Goal: Contribute content

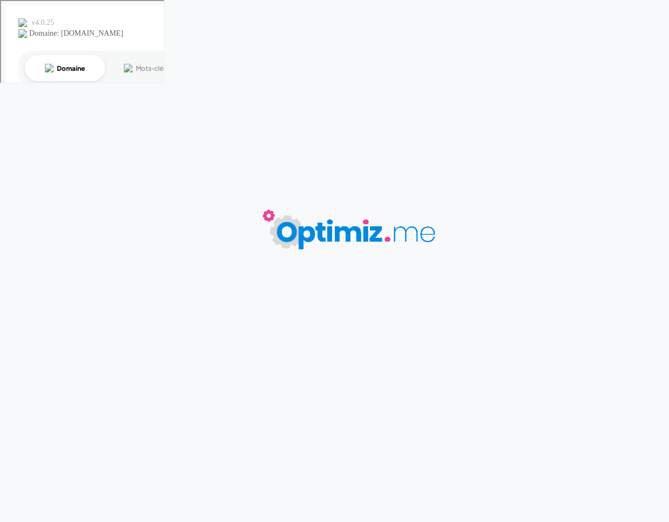
type input "Coffret cadeau"
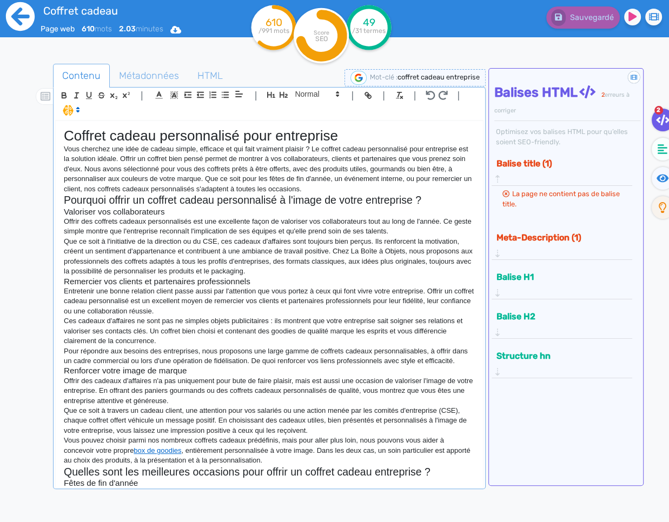
click at [26, 21] on icon at bounding box center [20, 16] width 29 height 29
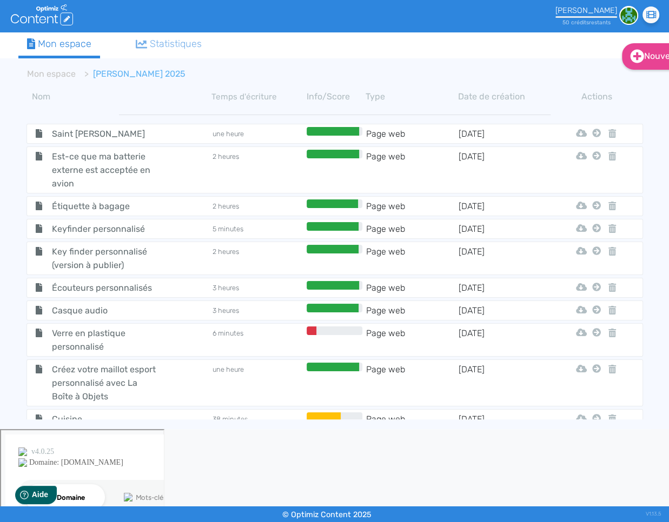
click at [554, 67] on ol "Mon espace Jean-Seb 2025" at bounding box center [288, 74] width 541 height 26
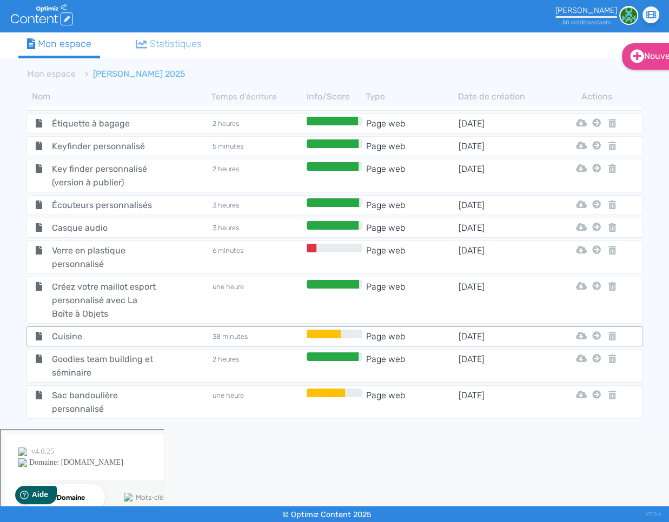
scroll to position [102, 0]
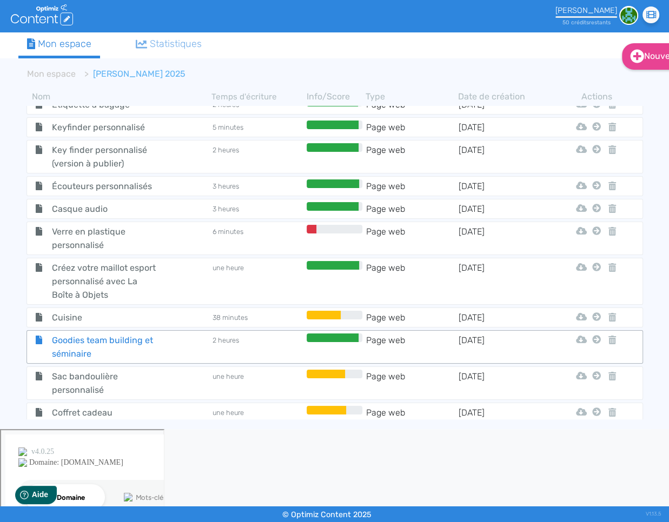
click at [134, 349] on span "Goodies team building et séminaire" at bounding box center [105, 347] width 122 height 27
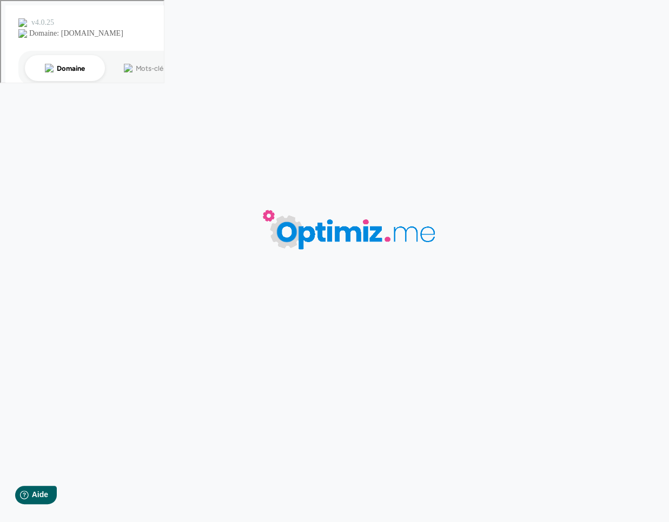
type input "Goodies team building et séminaire"
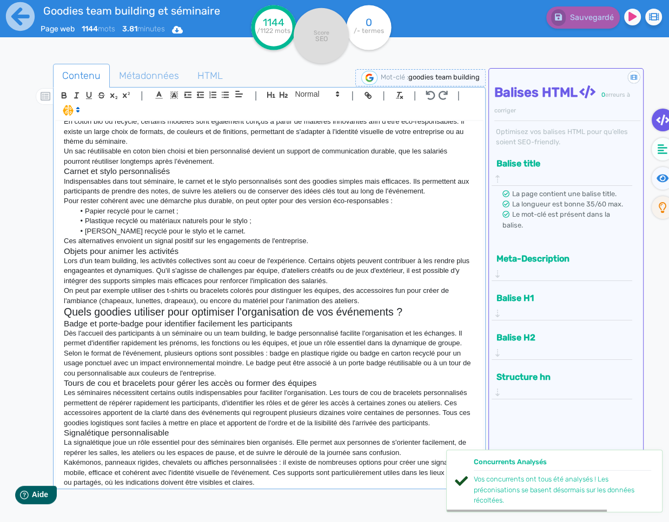
scroll to position [459, 0]
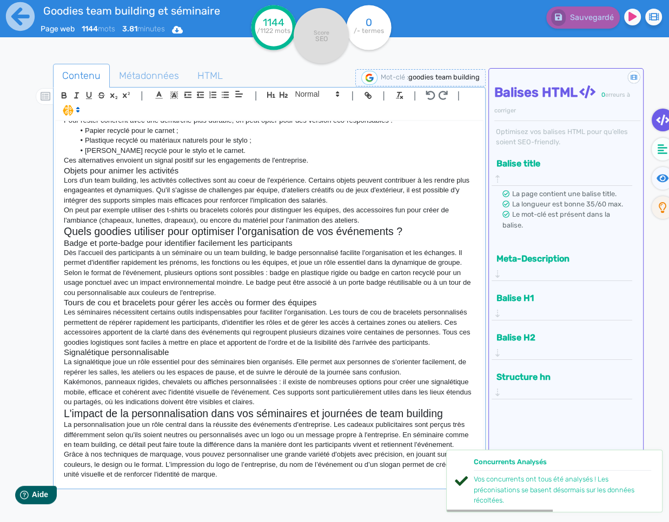
click at [257, 474] on p "Grâce à nos techniques de marquage, vous pouvez personnaliser une grande variét…" at bounding box center [269, 465] width 411 height 30
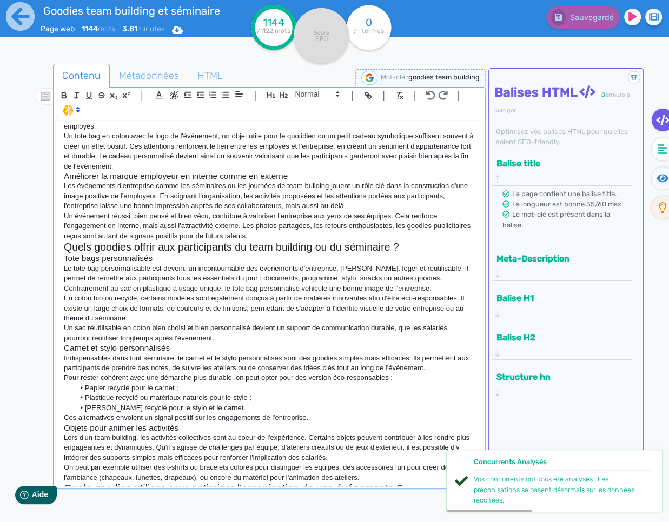
scroll to position [0, 0]
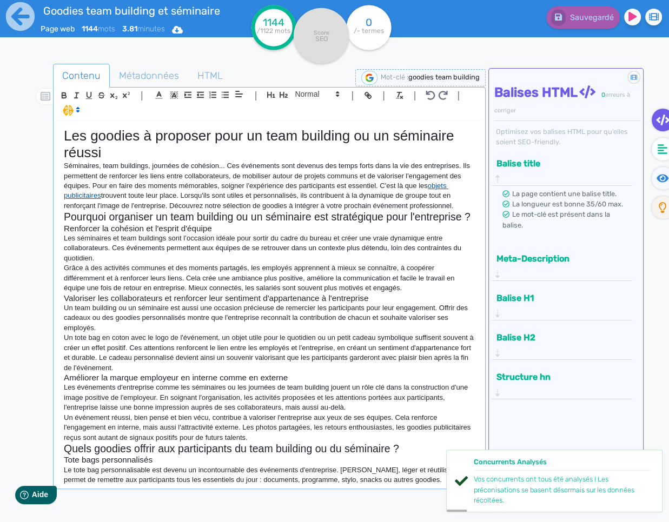
click at [443, 186] on link "objets publicitaires" at bounding box center [256, 191] width 384 height 18
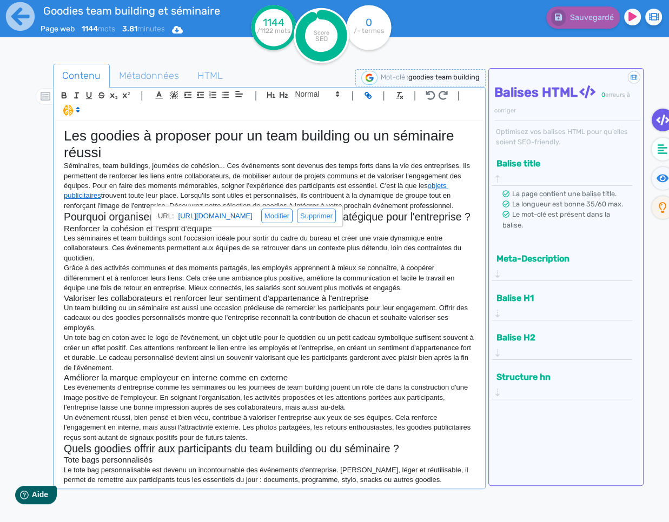
click at [395, 247] on p "Les séminaires et team buildings sont l’occasion idéale pour sortir du cadre du…" at bounding box center [269, 249] width 411 height 30
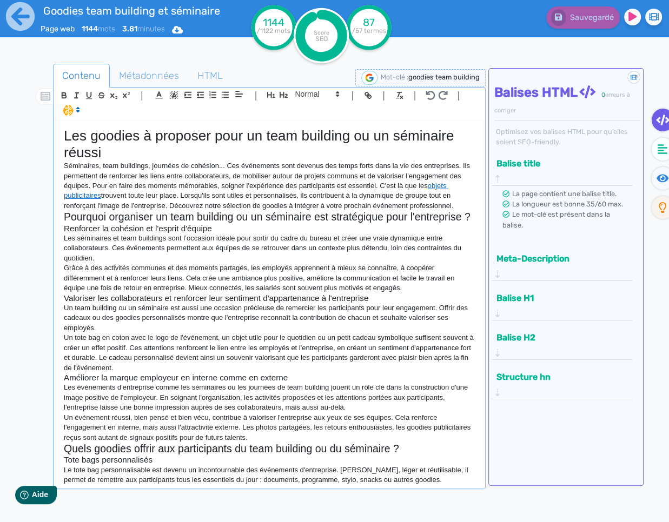
click at [327, 226] on h3 "Renforcer la cohésion et l'esprit d'équipe" at bounding box center [269, 229] width 411 height 10
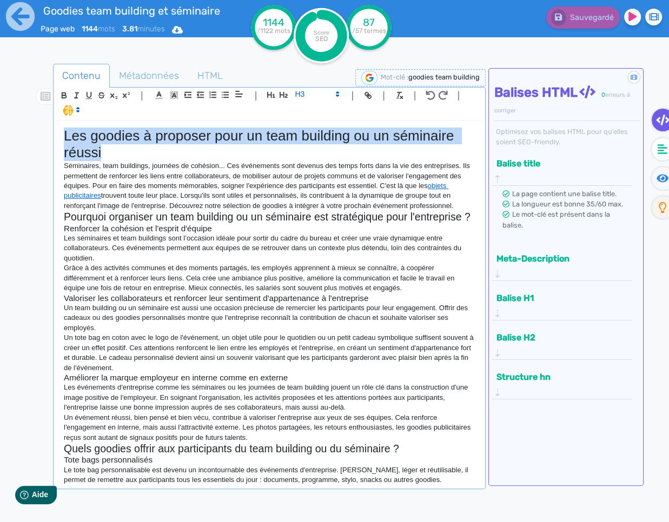
drag, startPoint x: 117, startPoint y: 155, endPoint x: 58, endPoint y: 140, distance: 60.7
click at [58, 140] on div "Les goodies à proposer pour un team building ou un séminaire réussi Séminaires,…" at bounding box center [269, 304] width 427 height 366
copy h1 "Les goodies à proposer pour un team building ou un séminaire réussi"
click at [205, 78] on span "HTML" at bounding box center [210, 75] width 43 height 29
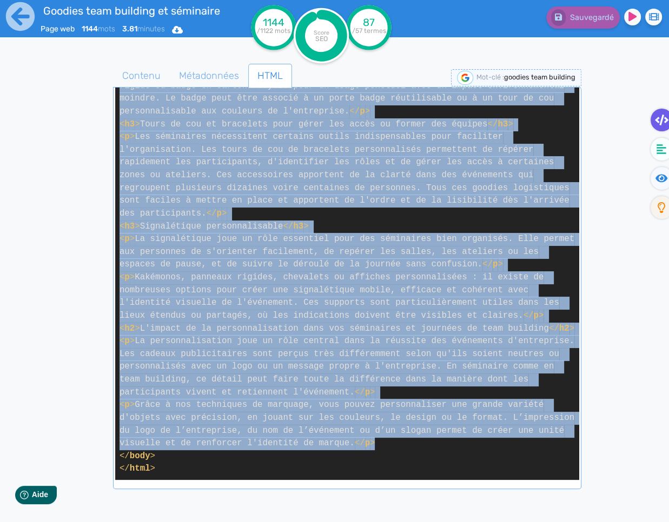
scroll to position [1236, 0]
drag, startPoint x: 121, startPoint y: 227, endPoint x: 463, endPoint y: 446, distance: 406.8
copy span "< l > Ipsumdolor, sita consectet, adipisci el seddoeiu... Tem incididunt utla e…"
click at [234, 72] on span "Métadonnées" at bounding box center [208, 75] width 77 height 29
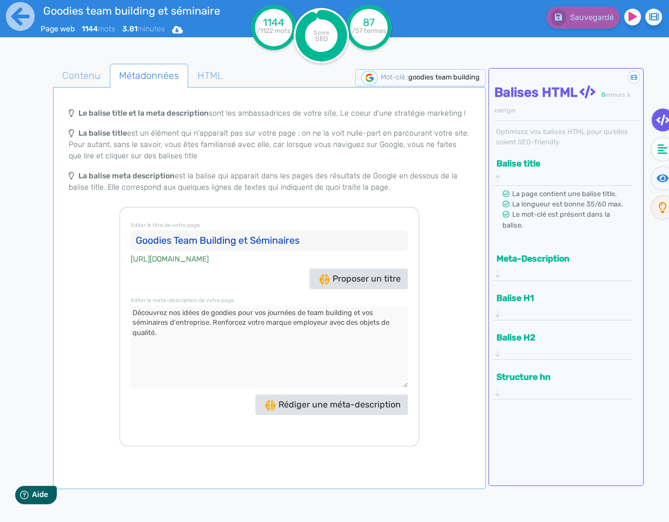
drag, startPoint x: 314, startPoint y: 242, endPoint x: 109, endPoint y: 234, distance: 204.5
click at [109, 234] on div "Le balise title et la meta description sont les ambassadrices de votre site, Le…" at bounding box center [269, 274] width 428 height 344
drag, startPoint x: 185, startPoint y: 341, endPoint x: 112, endPoint y: 306, distance: 80.8
click at [113, 306] on div "Le balise title et la meta description sont les ambassadrices de votre site, Le…" at bounding box center [269, 274] width 428 height 344
click at [22, 14] on icon at bounding box center [20, 16] width 29 height 29
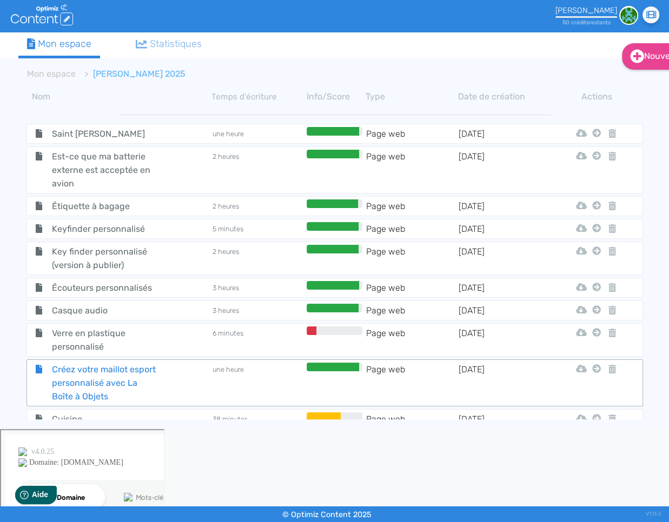
scroll to position [102, 0]
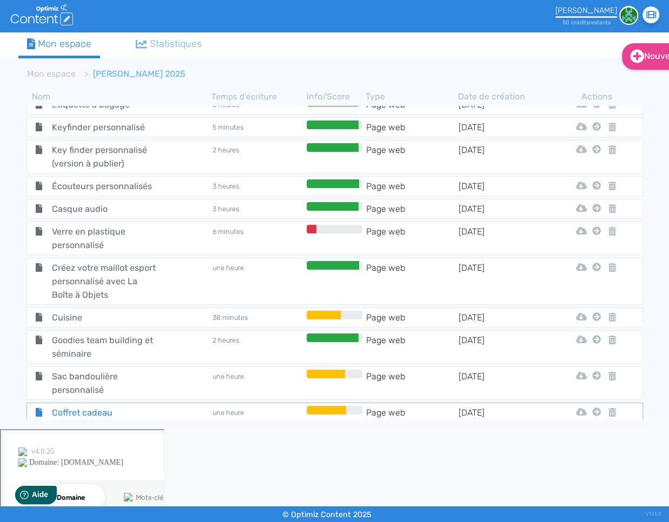
click at [78, 406] on span "Coffret cadeau" at bounding box center [105, 413] width 122 height 14
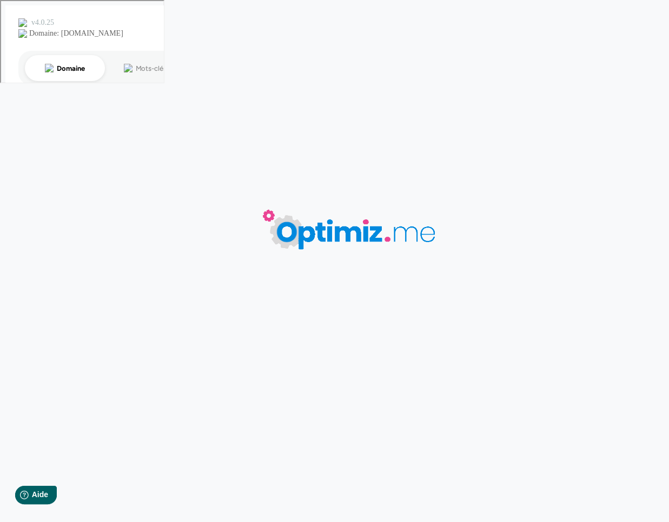
type input "Coffret cadeau"
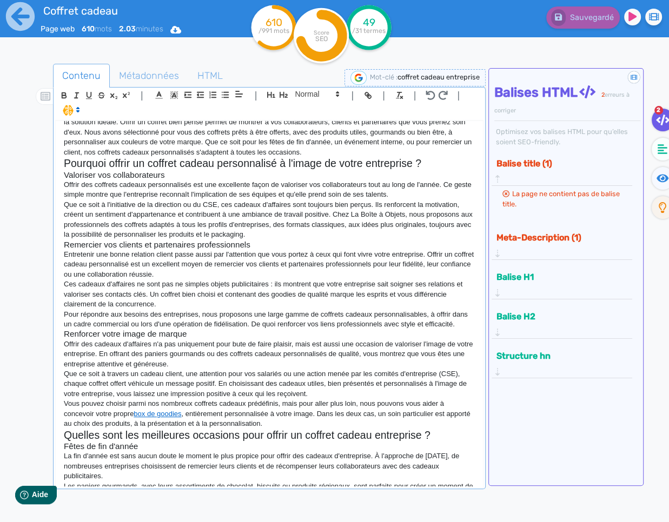
scroll to position [68, 0]
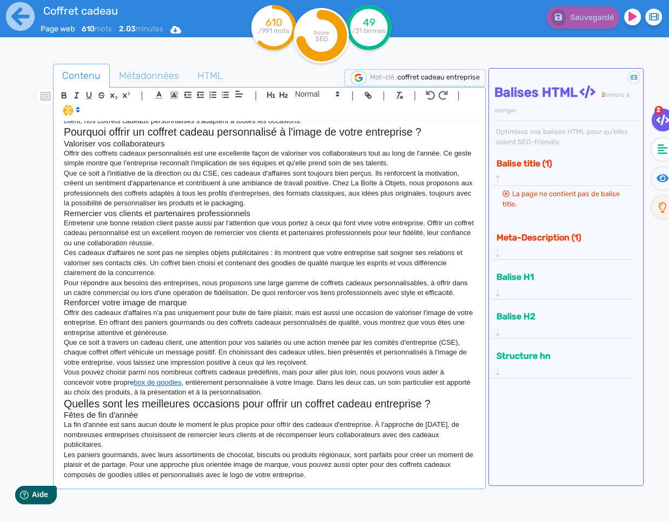
click at [333, 463] on p "Les paniers gourmands, avec leurs assortiments de chocolat, biscuits ou produit…" at bounding box center [269, 465] width 411 height 30
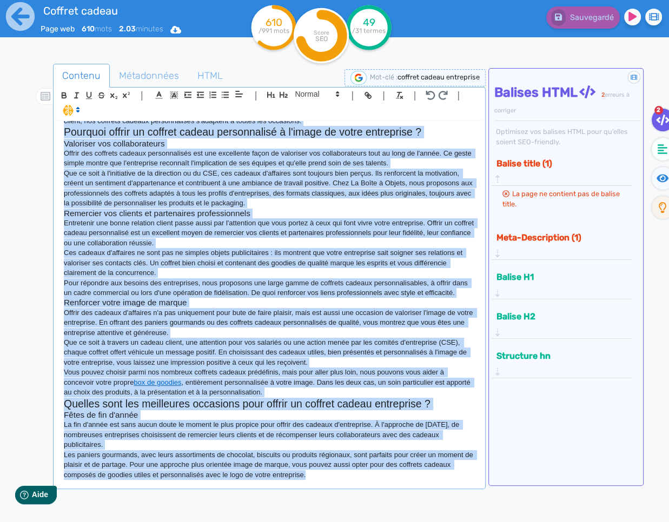
copy div "Loremip dolors ametconsecte adip elitseddoe Temp incididu utl etdo ma aliqua en…"
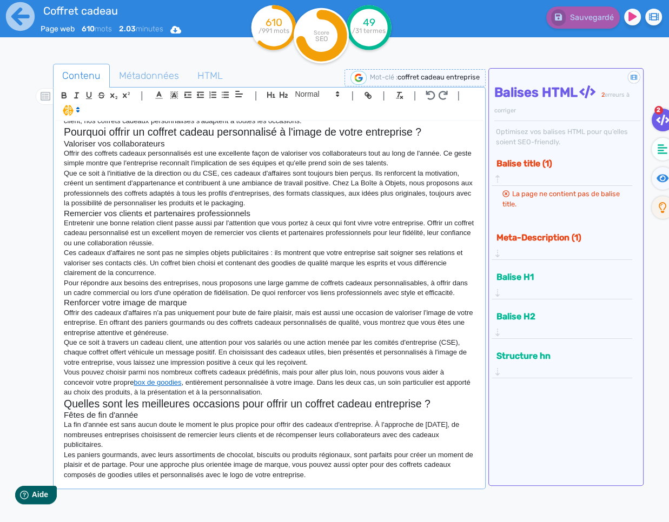
click at [374, 477] on p "Les paniers gourmands, avec leurs assortiments de chocolat, biscuits ou produit…" at bounding box center [269, 465] width 411 height 30
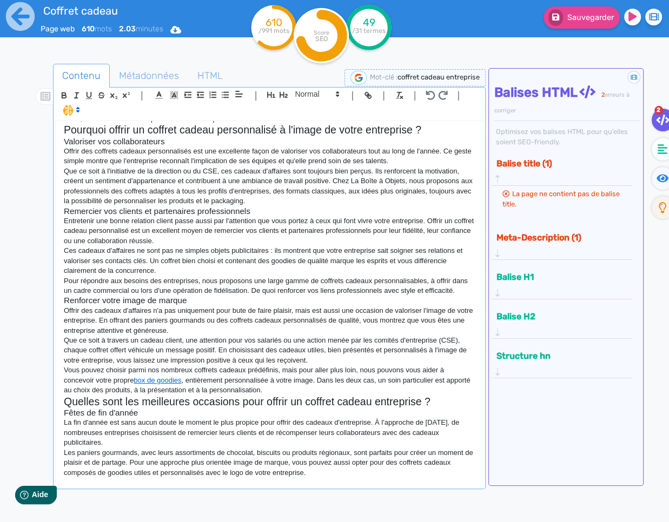
scroll to position [70, 0]
click at [86, 482] on p "Onboarding de nouveaux salariés" at bounding box center [269, 483] width 411 height 10
click at [320, 94] on span at bounding box center [316, 94] width 53 height 13
click at [311, 115] on span at bounding box center [316, 113] width 43 height 19
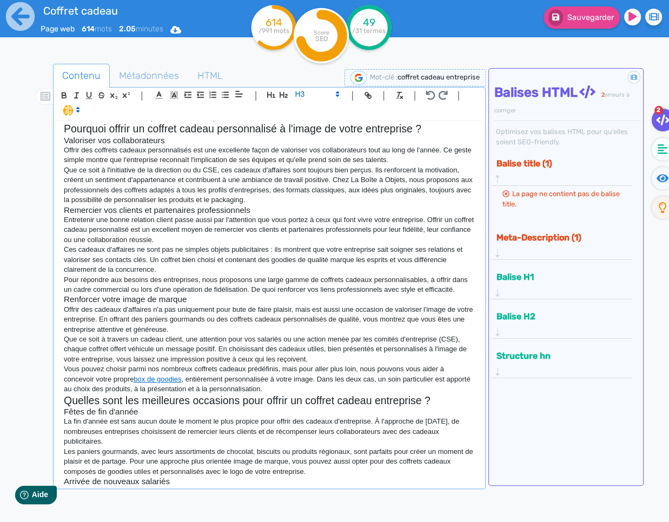
scroll to position [80, 0]
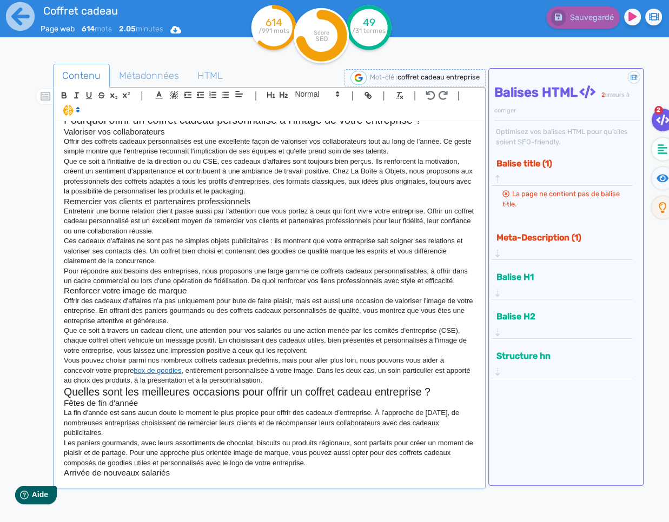
click at [129, 482] on p at bounding box center [269, 483] width 411 height 10
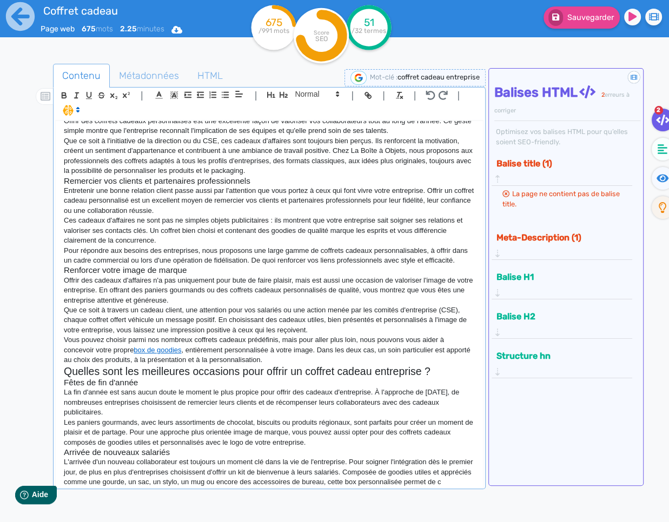
scroll to position [110, 0]
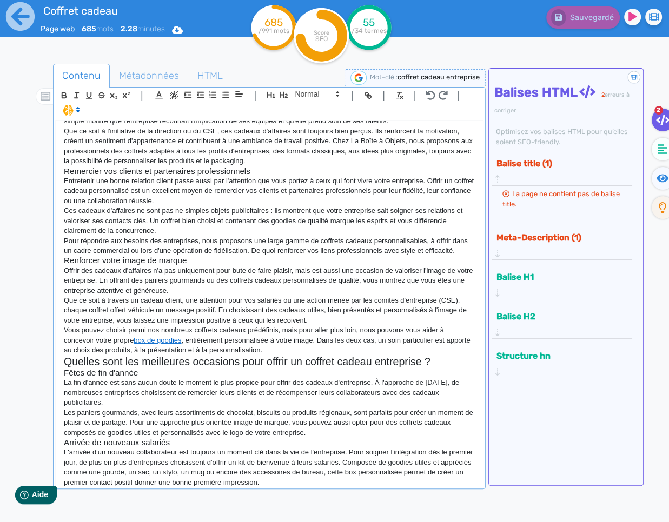
click at [336, 477] on p "L'arrivée d'un nouveau collaborateur est toujours un moment clé dans la vie de …" at bounding box center [269, 468] width 411 height 40
click at [335, 479] on p "L'arrivée d'un nouveau collaborateur est toujours un moment clé dans la vie de …" at bounding box center [269, 468] width 411 height 40
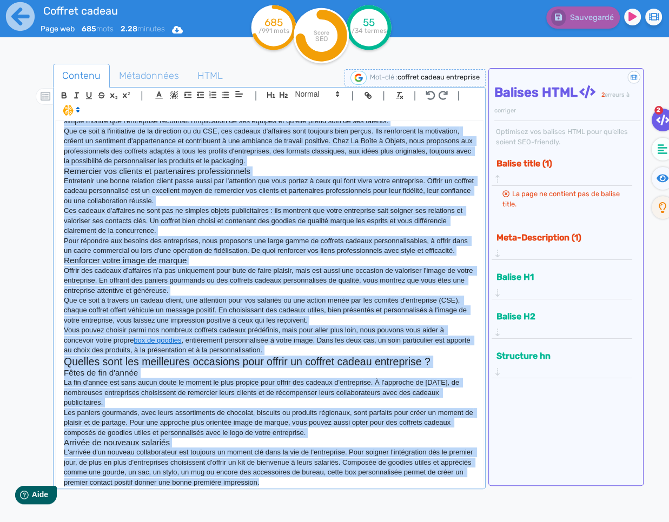
copy div "Loremip dolors ametconsecte adip elitseddoe Temp incididu utl etdo ma aliqua en…"
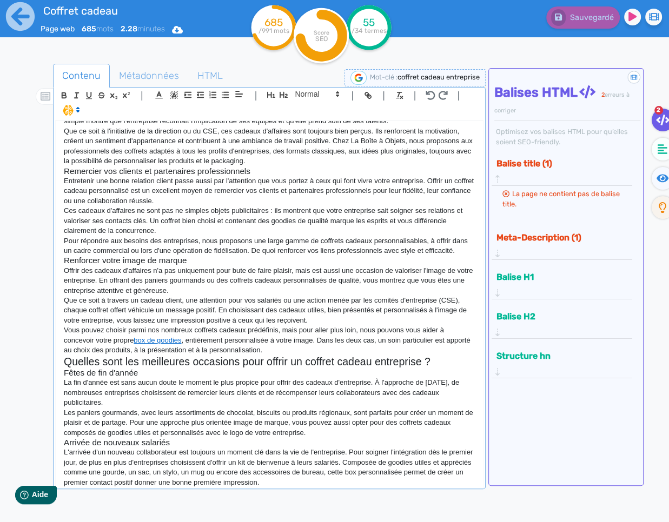
click at [317, 265] on h3 "Renforcer votre image de marque" at bounding box center [269, 261] width 411 height 10
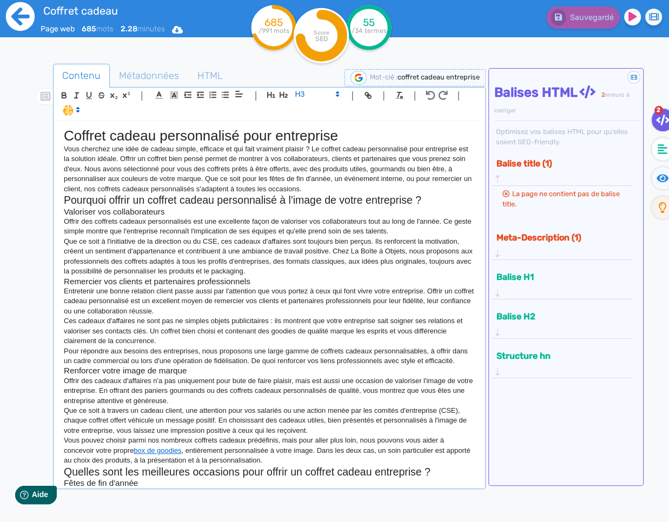
click at [25, 26] on icon at bounding box center [20, 16] width 29 height 29
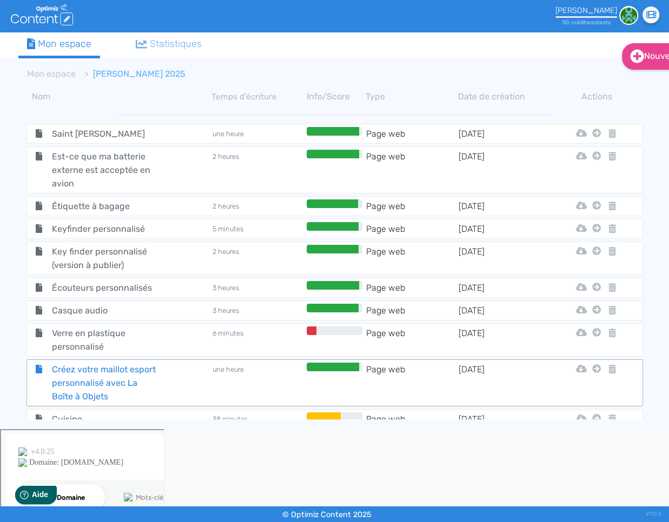
scroll to position [102, 0]
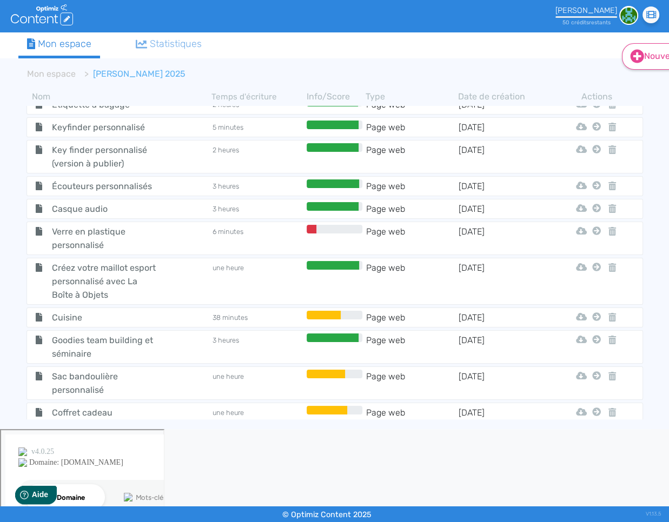
click at [633, 56] on icon at bounding box center [637, 56] width 14 height 14
click at [635, 82] on icon at bounding box center [637, 82] width 6 height 9
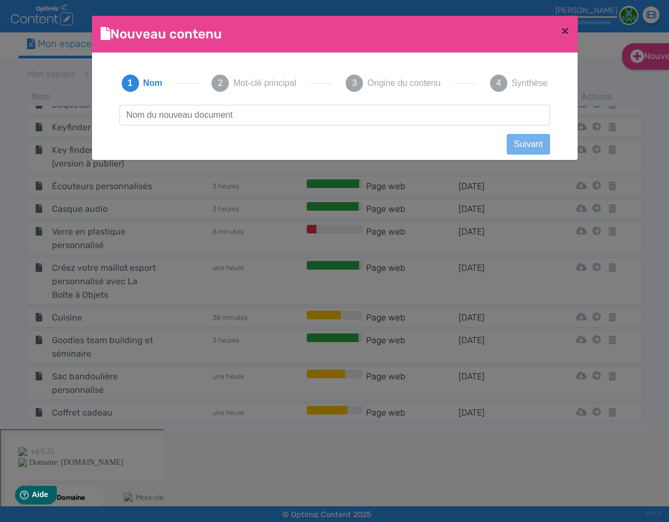
scroll to position [1, 0]
click at [335, 122] on input "text" at bounding box center [334, 115] width 430 height 21
type input "Doudoune personnalisable"
click button "Suivant" at bounding box center [528, 144] width 43 height 21
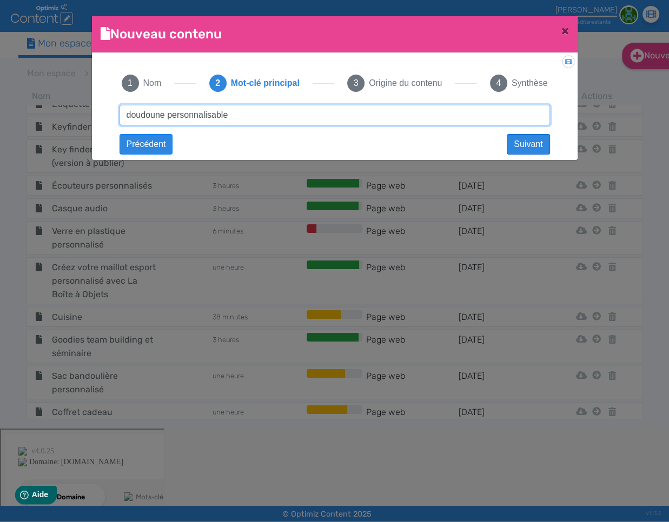
type input "doudoune personnalisable"
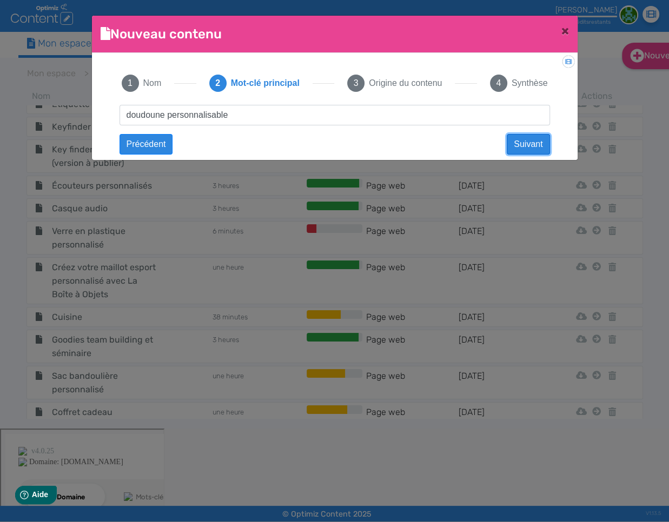
click at [544, 148] on button "Suivant" at bounding box center [528, 144] width 43 height 21
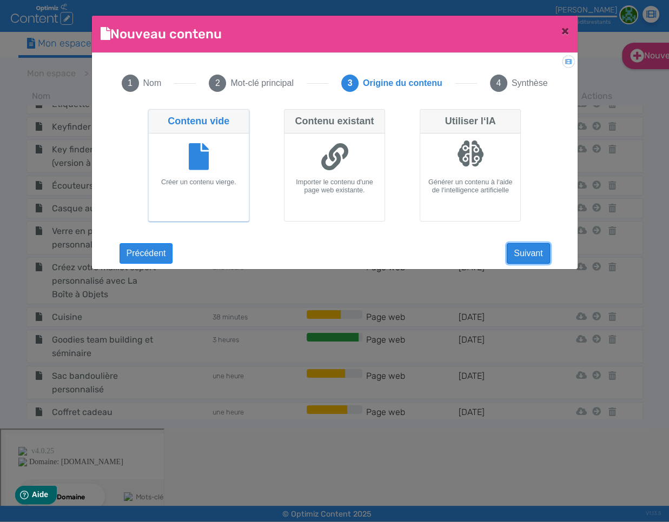
click at [530, 262] on button "Suivant" at bounding box center [528, 253] width 43 height 21
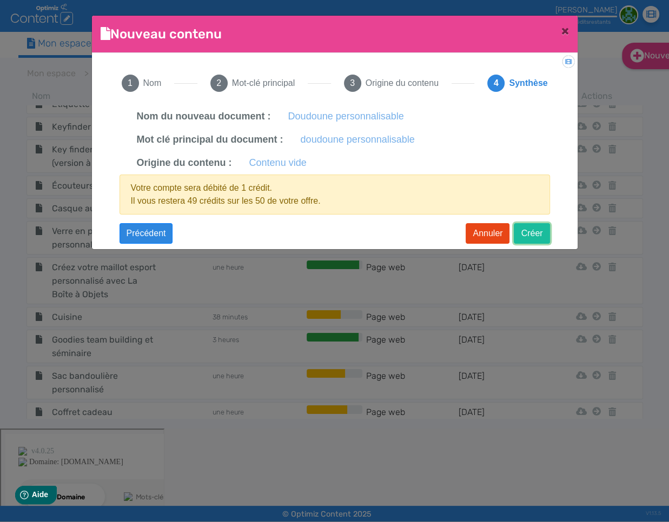
click at [525, 229] on button "Créer" at bounding box center [532, 233] width 36 height 21
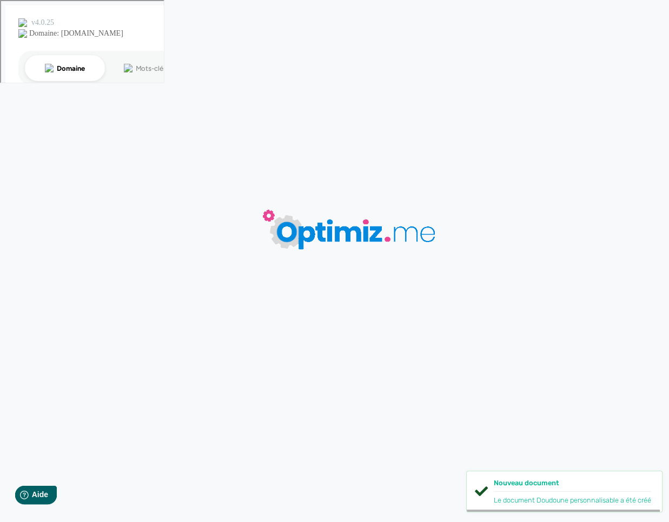
type input "Doudoune personnalisable"
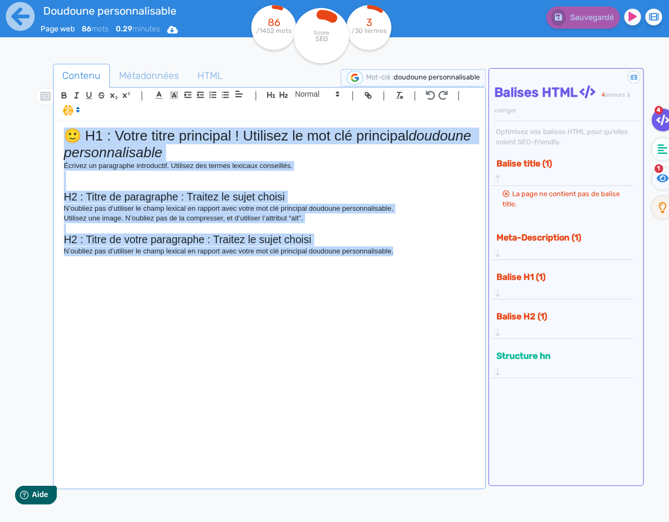
drag, startPoint x: 357, startPoint y: 236, endPoint x: 31, endPoint y: 137, distance: 341.1
click at [31, 137] on div "Contenu Métadonnées HTML | | H3 H4 H5 H6 Normal | | | | 🙂 H1 : Votre titre prin…" at bounding box center [347, 321] width 643 height 537
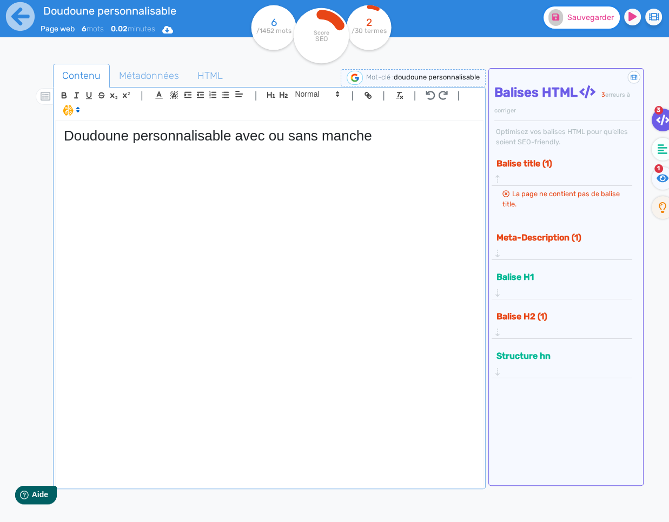
click at [571, 17] on span "Sauvegarder" at bounding box center [590, 17] width 46 height 9
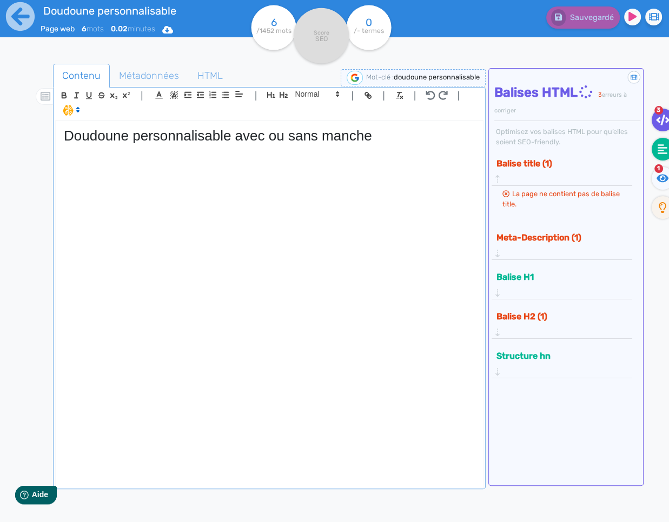
click at [661, 152] on icon at bounding box center [662, 149] width 10 height 10
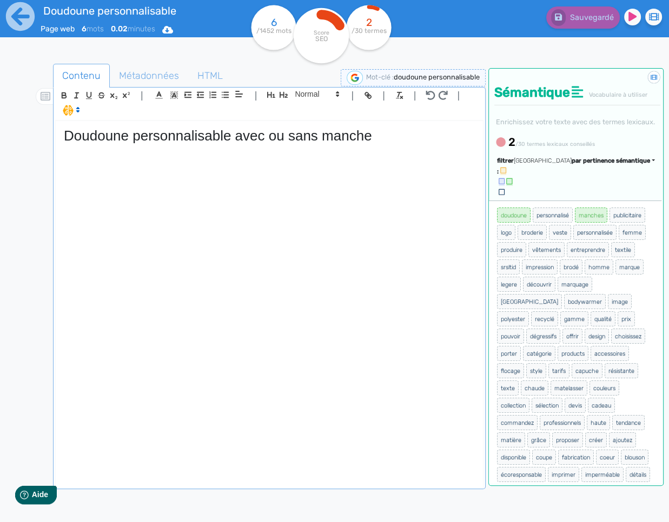
click at [592, 164] on span "par pertinence sémantique" at bounding box center [611, 160] width 78 height 7
click at [566, 196] on span "par fréquence" at bounding box center [548, 193] width 36 height 6
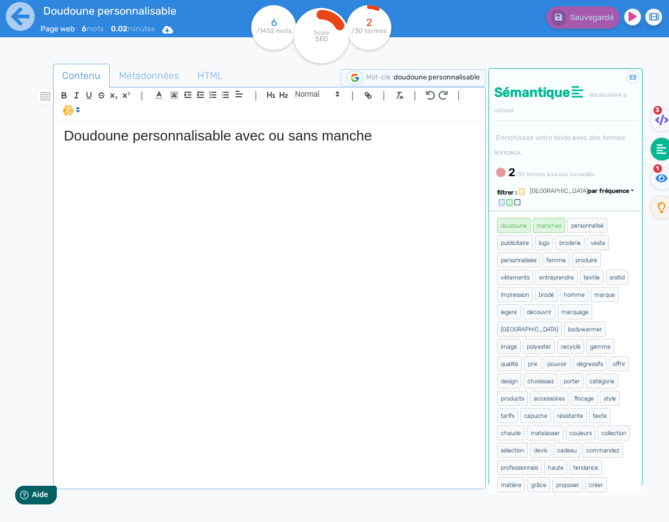
click at [326, 160] on div "Doudoune personnalisable avec ou sans manche" at bounding box center [269, 304] width 427 height 366
drag, startPoint x: 619, startPoint y: 191, endPoint x: 615, endPoint y: 202, distance: 11.8
click at [619, 191] on span "par fréquence" at bounding box center [608, 191] width 41 height 7
click at [600, 167] on div "2 /30 termes lexicaux conseillés" at bounding box center [566, 172] width 145 height 17
click at [317, 158] on div "Doudoune personnalisable avec ou sans manche" at bounding box center [269, 304] width 427 height 366
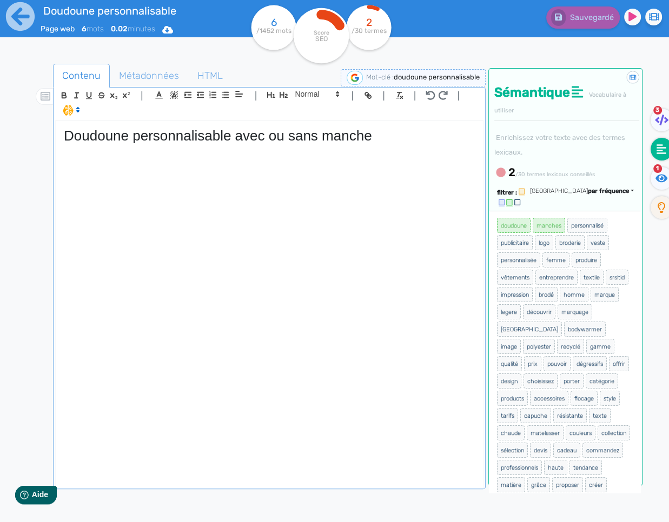
click at [390, 139] on h1 "Doudoune personnalisable avec ou sans manche" at bounding box center [269, 136] width 411 height 17
click at [238, 165] on div "Doudoune personnalisable avec ou sans manches" at bounding box center [269, 304] width 427 height 366
click at [31, 18] on icon at bounding box center [20, 16] width 29 height 29
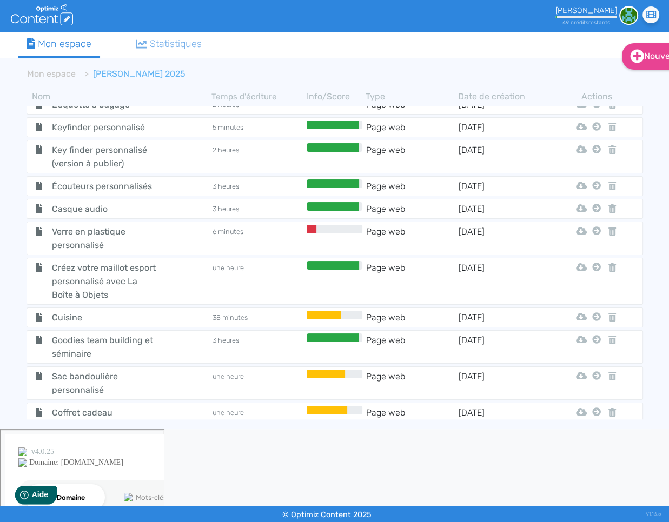
click at [112, 225] on span "Verre en plastique personnalisé" at bounding box center [105, 238] width 122 height 27
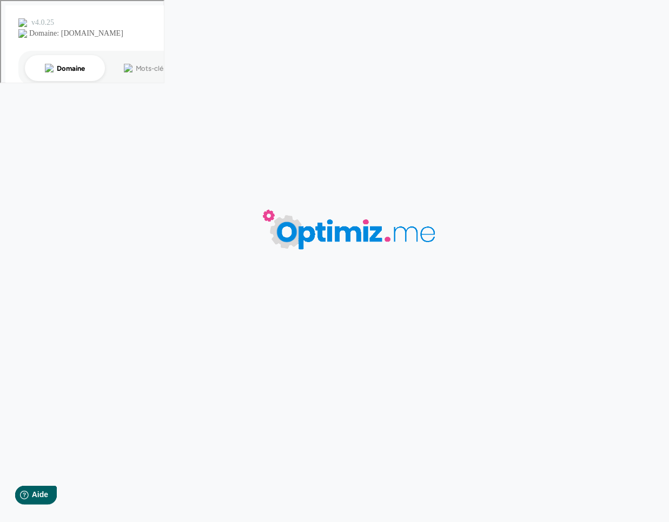
type input "Verre en plastique personnalisé"
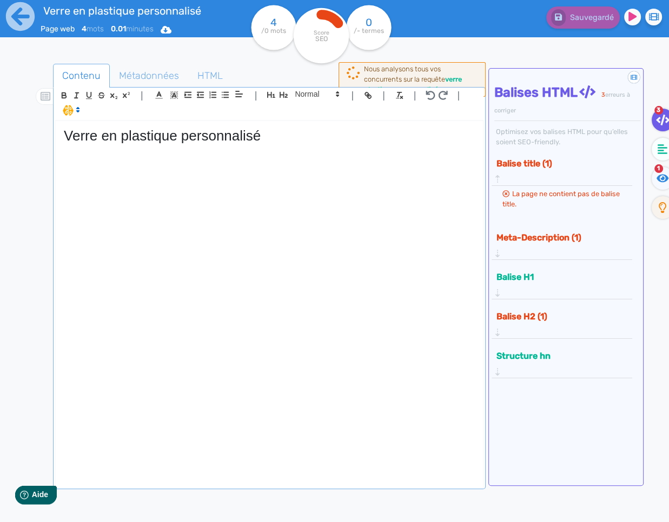
click at [283, 159] on div "Verre en plastique personnalisé" at bounding box center [269, 304] width 427 height 366
click at [600, 22] on span "Sauvegarder" at bounding box center [590, 17] width 46 height 9
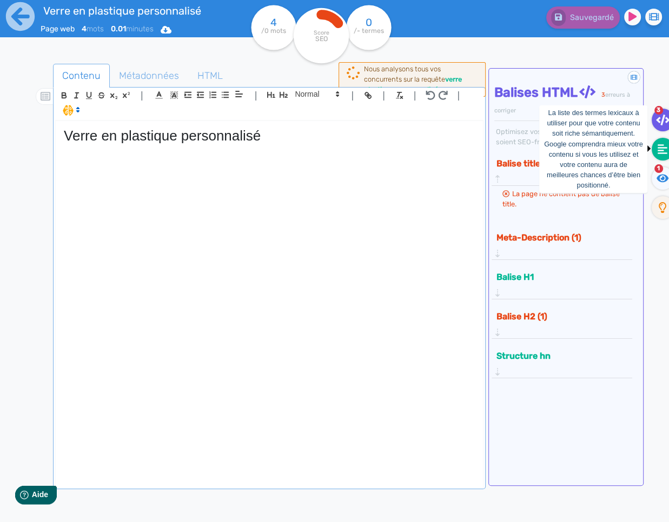
click at [659, 149] on icon at bounding box center [662, 149] width 10 height 11
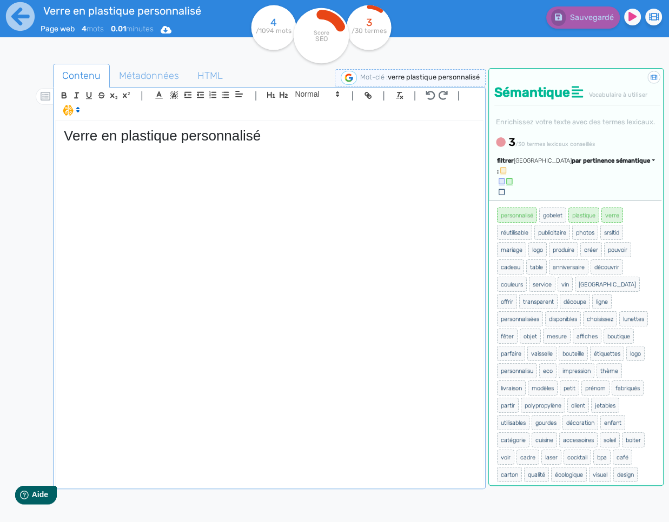
click at [260, 156] on div "Verre en plastique personnalisé" at bounding box center [269, 304] width 427 height 366
copy h1 "Verre en plastique personnalisé"
drag, startPoint x: 173, startPoint y: 117, endPoint x: 118, endPoint y: 146, distance: 62.4
click at [170, 118] on div "| | H3 H4 H5 H6 Normal | | | |" at bounding box center [269, 104] width 428 height 33
click at [75, 136] on h1 "Verre en plastique personnalisé" at bounding box center [269, 136] width 411 height 17
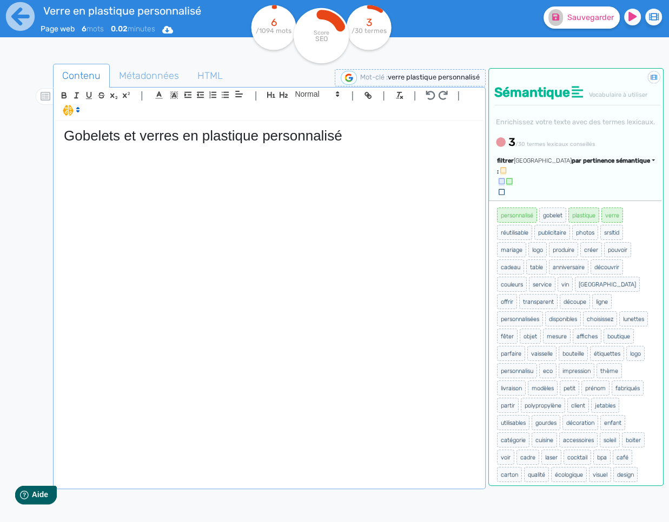
click at [361, 134] on h1 "Gobelets et verres en plastique personnalisé" at bounding box center [269, 136] width 411 height 17
click at [582, 17] on span "Sauvegarder" at bounding box center [590, 17] width 46 height 9
click at [386, 176] on div "Gobelets et verres en plastique personnalisés" at bounding box center [269, 304] width 427 height 366
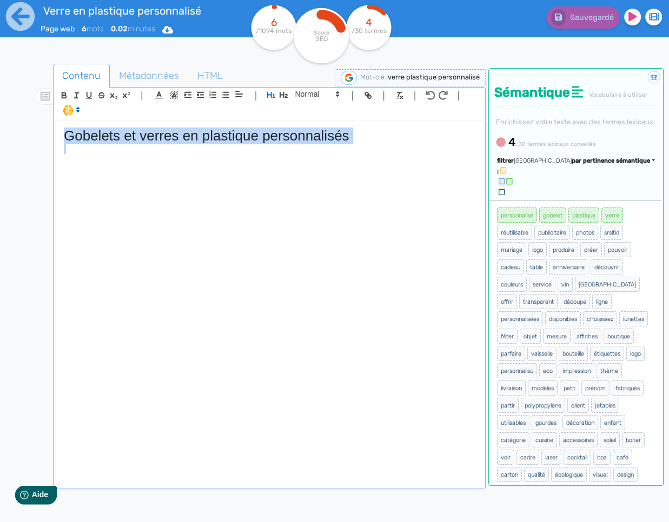
copy h1 "Gobelets et verres en plastique personnalisés"
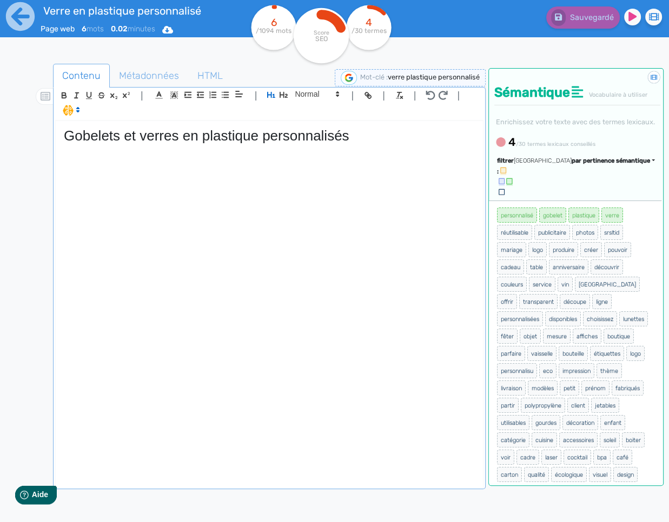
drag, startPoint x: 225, startPoint y: 183, endPoint x: 231, endPoint y: 174, distance: 10.9
click at [225, 183] on div "Gobelets et verres en plastique personnalisés" at bounding box center [269, 304] width 427 height 366
click at [265, 176] on div "Gobelets et verres en plastique personnalisés" at bounding box center [269, 304] width 427 height 366
click at [212, 156] on div "Gobelets et verres en plastique personnalisés" at bounding box center [269, 304] width 427 height 366
click at [290, 156] on div "Gobelets et verres en plastique personnalisés" at bounding box center [269, 304] width 427 height 366
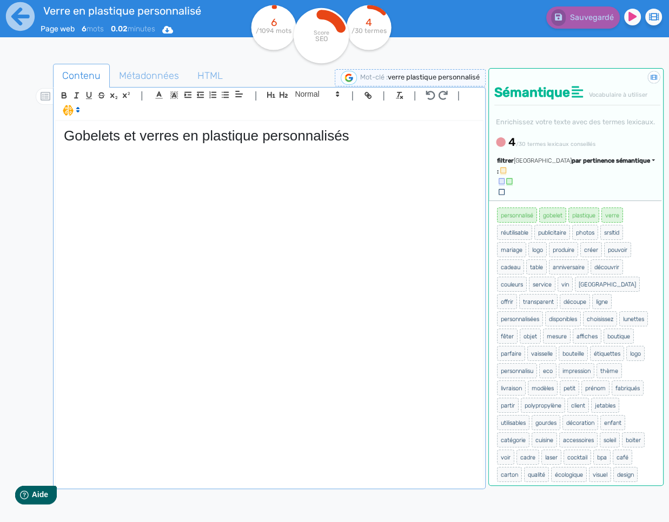
click at [209, 152] on p at bounding box center [269, 149] width 411 height 10
click at [322, 167] on div "Gobelets et verres en plastique personnalisés" at bounding box center [269, 304] width 427 height 366
click at [205, 162] on div "Gobelets et verres en plastique personnalisés" at bounding box center [269, 304] width 427 height 366
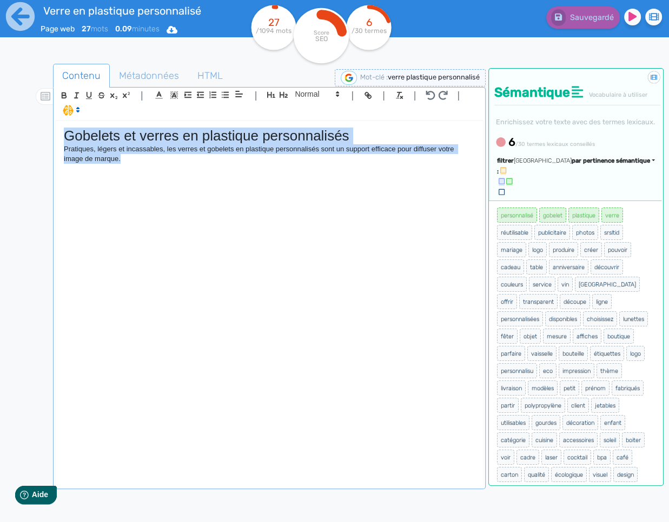
copy div "Gobelets et verres en plastique personnalisés Pratiques, légers et incassables,…"
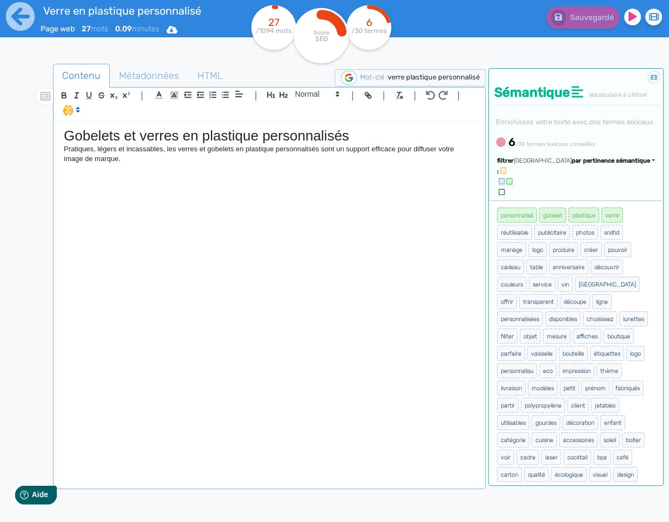
click at [205, 178] on div "Gobelets et verres en plastique personnalisés Pratiques, légers et incassables,…" at bounding box center [269, 304] width 427 height 366
click at [398, 159] on p "Pratiques, légers et incassables, les verres et gobelets en plastique personnal…" at bounding box center [269, 154] width 411 height 20
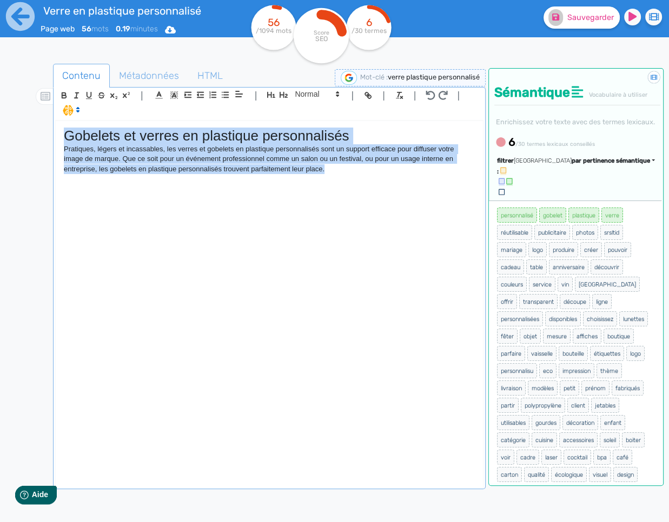
copy div "Gobelets et verres en plastique personnalisés Pratiques, légers et incassables,…"
click at [400, 228] on div "Gobelets et verres en plastique personnalisés Pratiques, légers et incassables,…" at bounding box center [269, 304] width 427 height 366
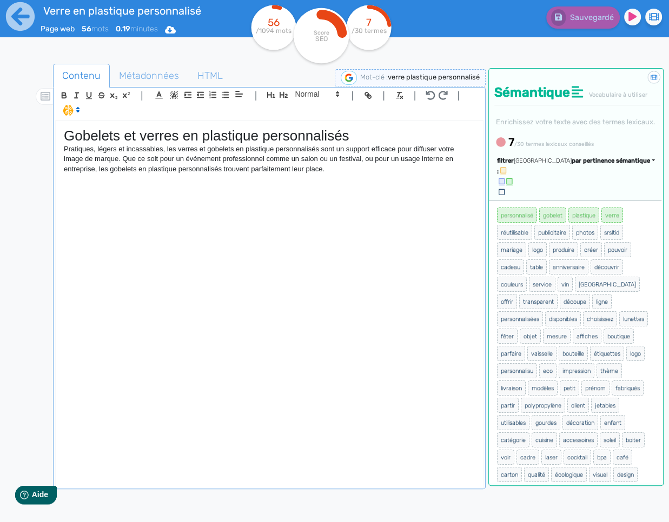
drag, startPoint x: 373, startPoint y: 170, endPoint x: 391, endPoint y: 174, distance: 19.2
click at [374, 170] on p "Pratiques, légers et incassables, les verres et gobelets en plastique personnal…" at bounding box center [269, 159] width 411 height 30
click at [351, 177] on div "Gobelets et verres en plastique personnalisés Pratiques, légers et incassables,…" at bounding box center [269, 304] width 427 height 366
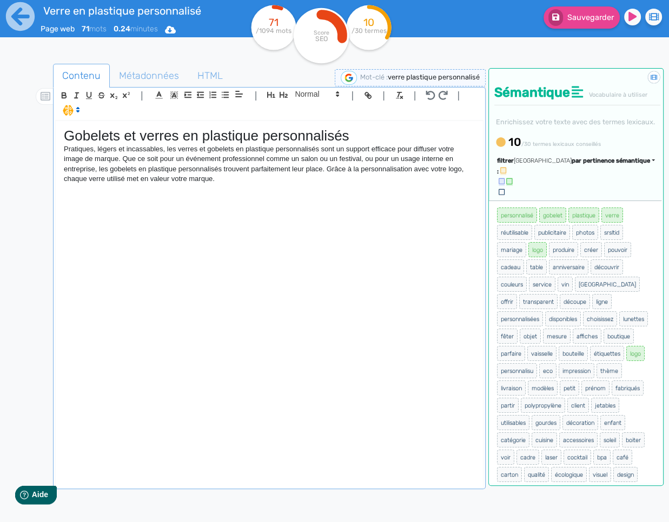
click at [588, 187] on div "filtrer : [GEOGRAPHIC_DATA] par pertinence sémantique par pertinence sémantique…" at bounding box center [576, 177] width 174 height 46
click at [587, 164] on span "par pertinence sémantique" at bounding box center [611, 160] width 78 height 7
click at [583, 201] on link "par fréquence" at bounding box center [559, 193] width 91 height 15
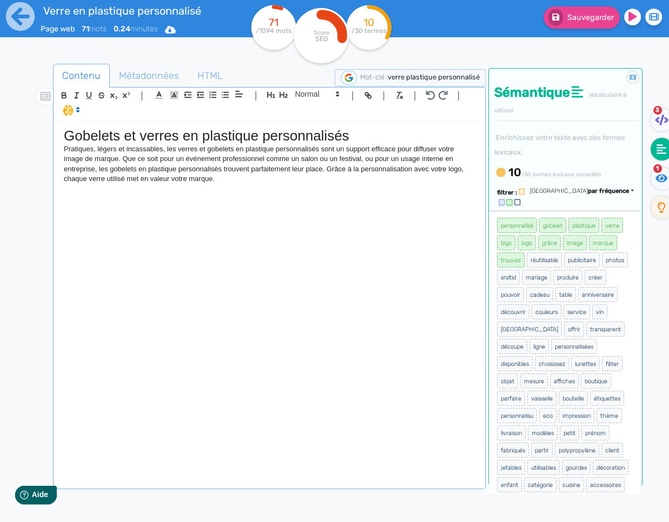
click at [306, 208] on div "Gobelets et verres en plastique personnalisés Pratiques, légers et incassables,…" at bounding box center [269, 304] width 427 height 366
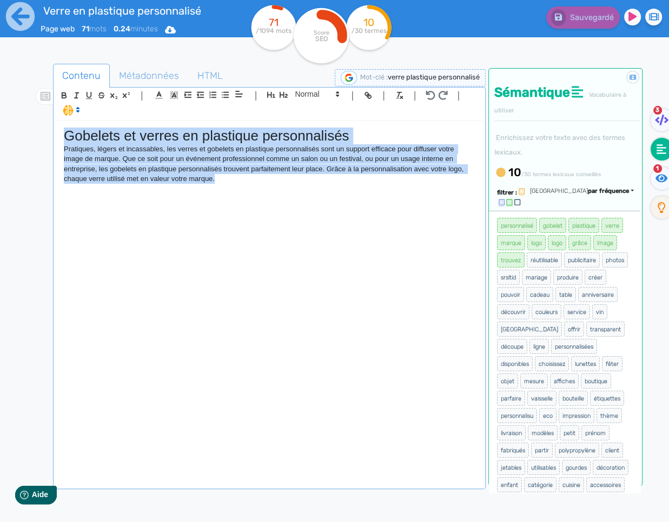
copy div "Gobelets et verres en plastique personnalisés Pratiques, légers et incassables,…"
click at [237, 175] on p "Pratiques, légers et incassables, les verres et gobelets en plastique personnal…" at bounding box center [269, 164] width 411 height 40
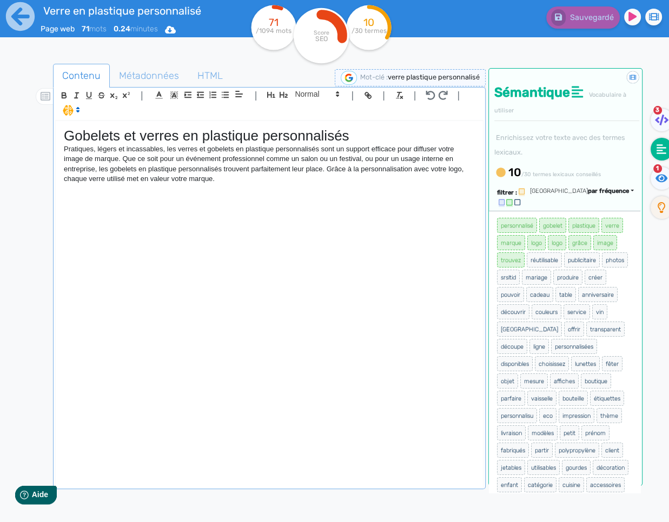
click at [100, 181] on p "Pratiques, légers et incassables, les verres et gobelets en plastique personnal…" at bounding box center [269, 164] width 411 height 40
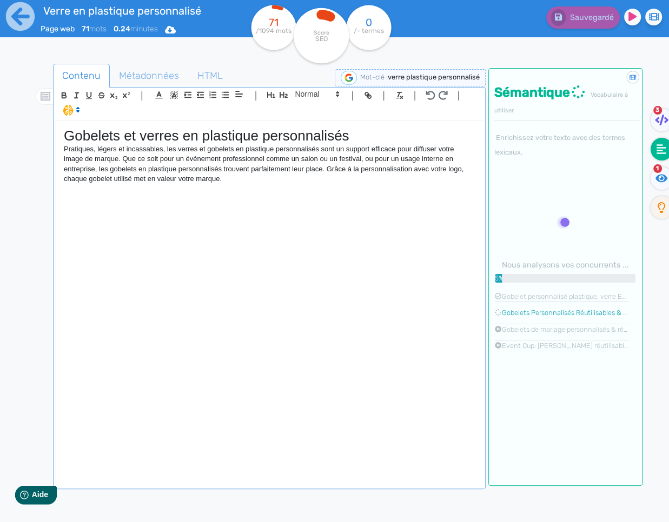
drag, startPoint x: 342, startPoint y: 191, endPoint x: 276, endPoint y: 195, distance: 65.5
click at [334, 191] on div "Gobelets et verres en plastique personnalisés Pratiques, légers et incassables,…" at bounding box center [269, 304] width 427 height 366
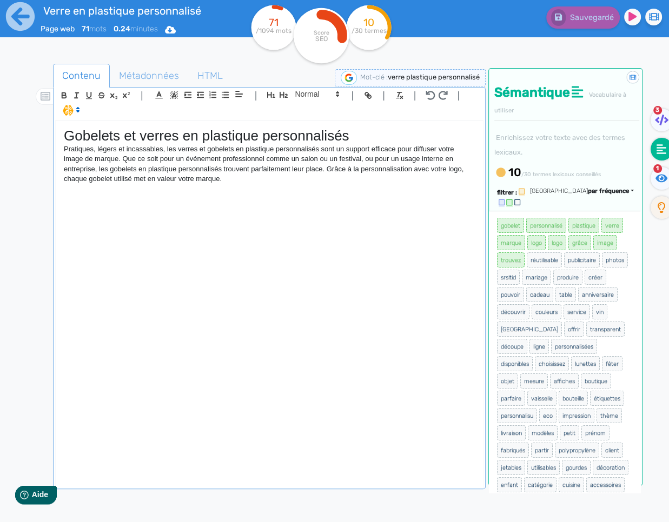
click at [122, 195] on div "Gobelets et verres en plastique personnalisés Pratiques, légers et incassables,…" at bounding box center [269, 304] width 427 height 366
click at [234, 206] on div "Gobelets et verres en plastique personnalisés Pratiques, légers et incassables,…" at bounding box center [269, 304] width 427 height 366
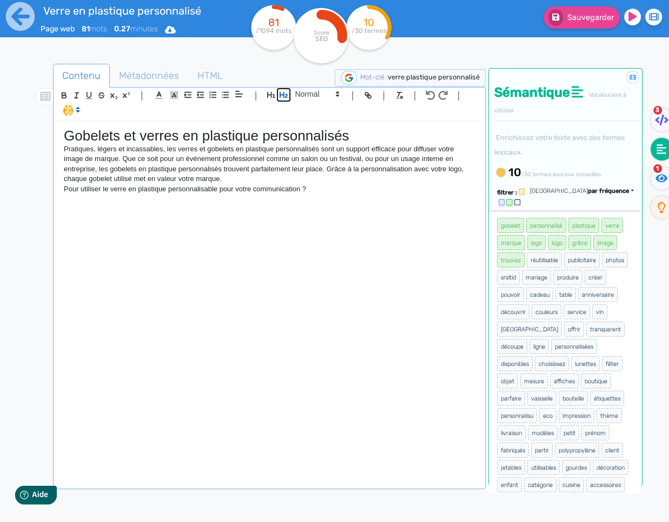
click at [280, 96] on icon "button" at bounding box center [284, 95] width 8 height 6
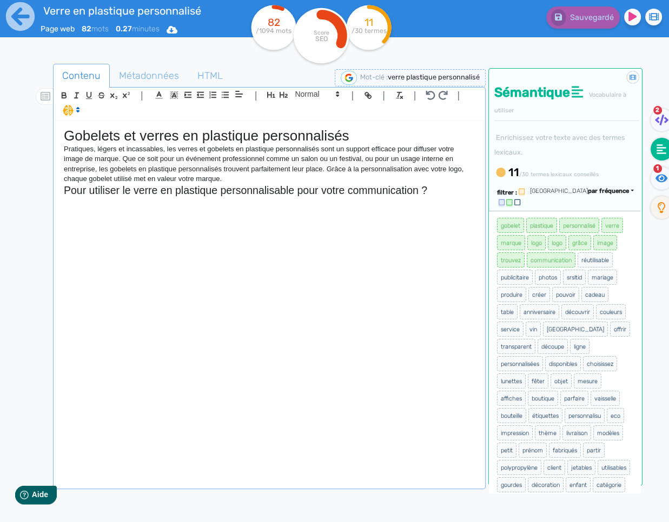
click at [178, 210] on div "Gobelets et verres en plastique personnalisés Pratiques, légers et incassables,…" at bounding box center [269, 304] width 427 height 366
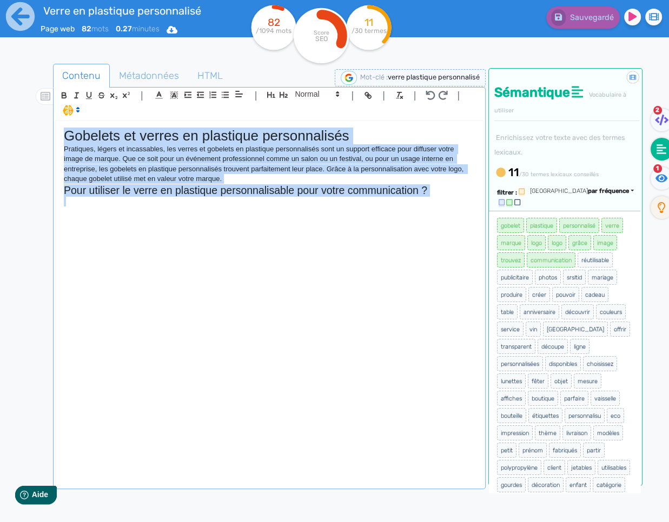
copy div "Gobelets et verres en plastique personnalisés Pratiques, légers et incassables,…"
click at [410, 191] on h2 "Pour utiliser le verre en plastique personnalisable pour votre communication ?" at bounding box center [269, 190] width 411 height 12
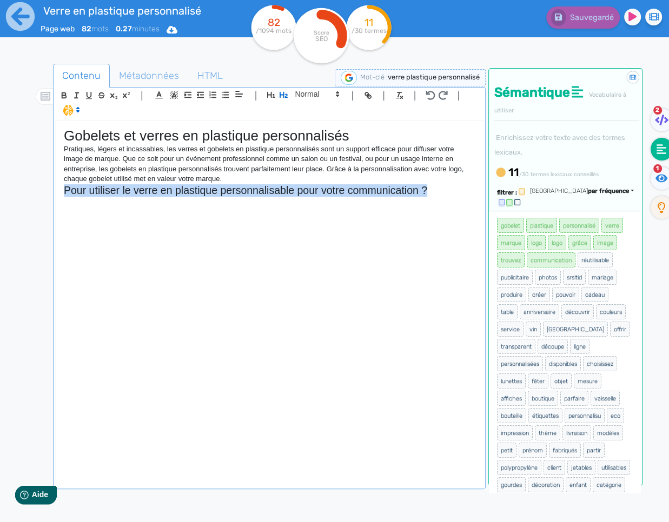
drag, startPoint x: 429, startPoint y: 191, endPoint x: 64, endPoint y: 188, distance: 365.0
click at [64, 188] on h2 "Pour utiliser le verre en plastique personnalisable pour votre communication ?" at bounding box center [269, 190] width 411 height 12
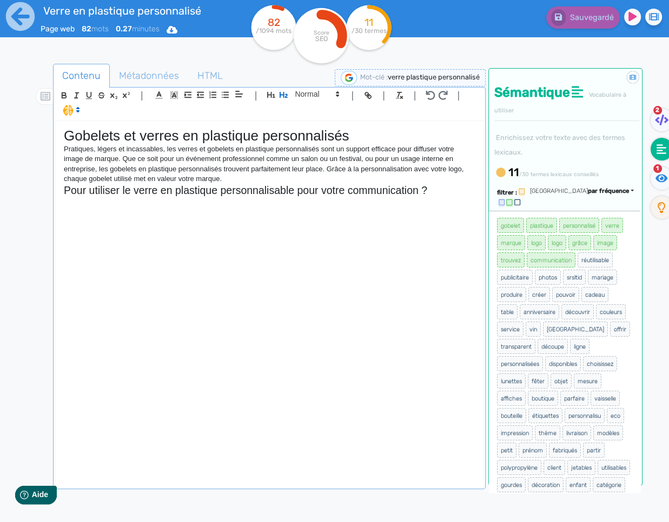
click at [123, 220] on div "Gobelets et verres en plastique personnalisés Pratiques, légers et incassables,…" at bounding box center [269, 304] width 427 height 366
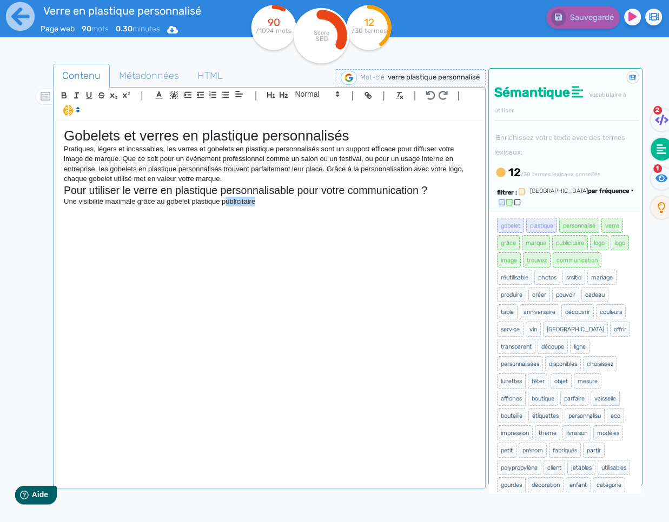
drag, startPoint x: 268, startPoint y: 208, endPoint x: 225, endPoint y: 204, distance: 42.9
click at [225, 204] on div "Gobelets et verres en plastique personnalisés Pratiques, légers et incassables,…" at bounding box center [269, 304] width 427 height 366
click at [253, 202] on p "Une visibilité maximale grâce au gobelet plastique publicitaire" at bounding box center [269, 202] width 411 height 10
click at [251, 202] on p "Une visibilité maximale grâce au gobelet plastique publicitaire" at bounding box center [269, 202] width 411 height 10
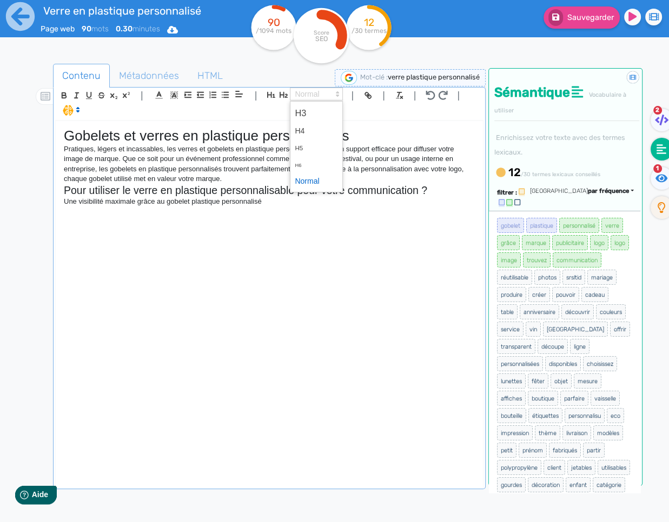
click at [310, 96] on span at bounding box center [316, 94] width 53 height 13
click at [313, 111] on span at bounding box center [316, 113] width 43 height 19
click at [84, 189] on h2 "Pour utiliser le verre en plastique personnalisable pour votre communication ?" at bounding box center [269, 190] width 411 height 12
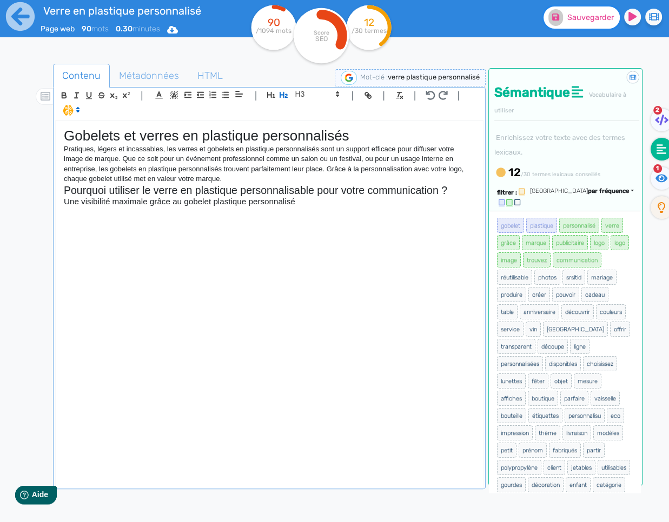
click at [566, 17] on button "Sauvegarder" at bounding box center [581, 17] width 76 height 22
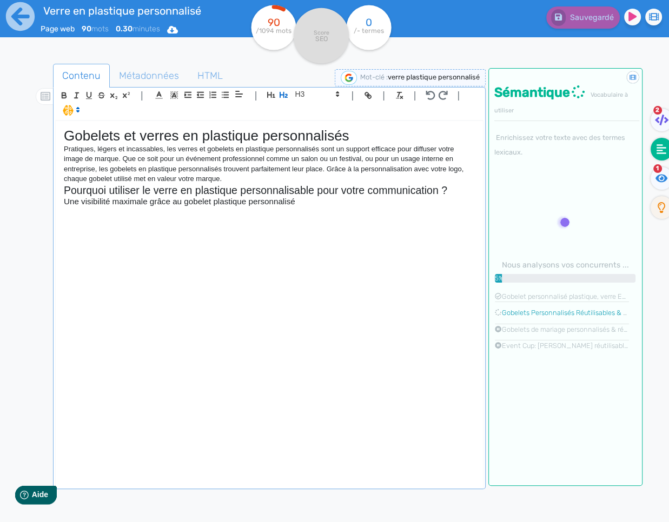
click at [323, 223] on div "Gobelets et verres en plastique personnalisés Pratiques, légers et incassables,…" at bounding box center [269, 304] width 427 height 366
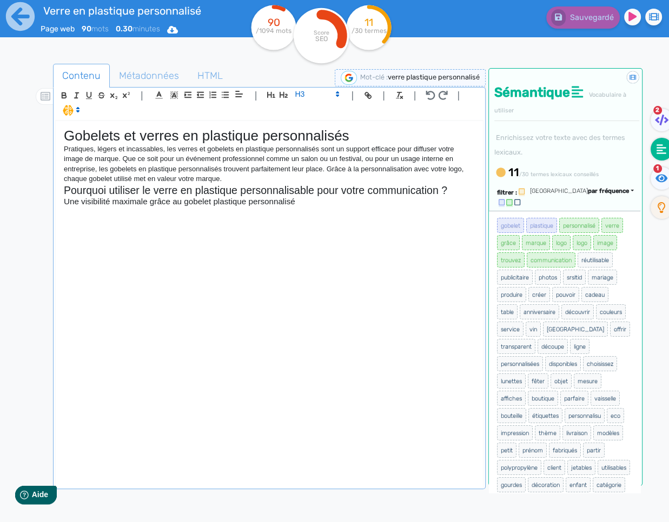
click at [318, 221] on div "Gobelets et verres en plastique personnalisés Pratiques, légers et incassables,…" at bounding box center [269, 304] width 427 height 366
click at [304, 205] on h3 "Une visibilité maximale grâce au gobelet plastique personnalisé" at bounding box center [269, 202] width 411 height 10
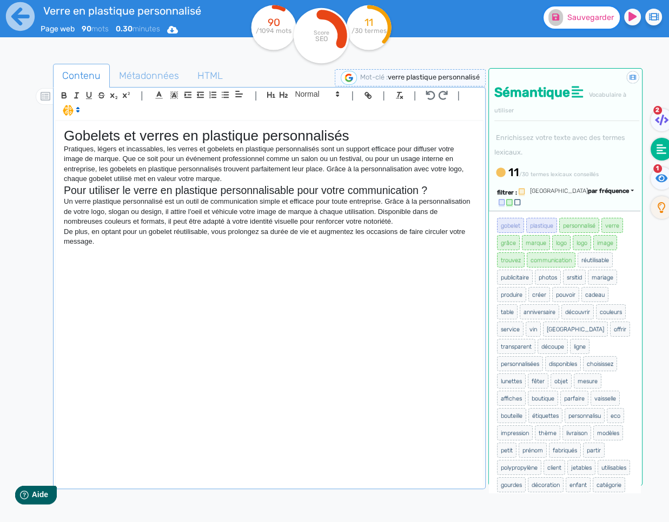
click at [597, 26] on button "Sauvegarder" at bounding box center [581, 17] width 76 height 22
